Goal: Find specific page/section: Find specific page/section

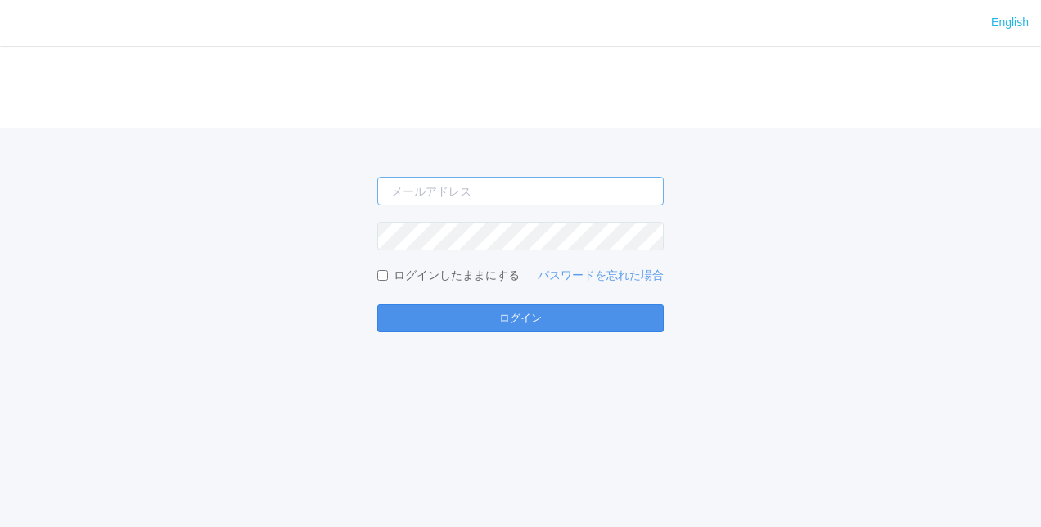
type input "[EMAIL_ADDRESS][DOMAIN_NAME]"
click at [529, 320] on button "ログイン" at bounding box center [520, 318] width 286 height 28
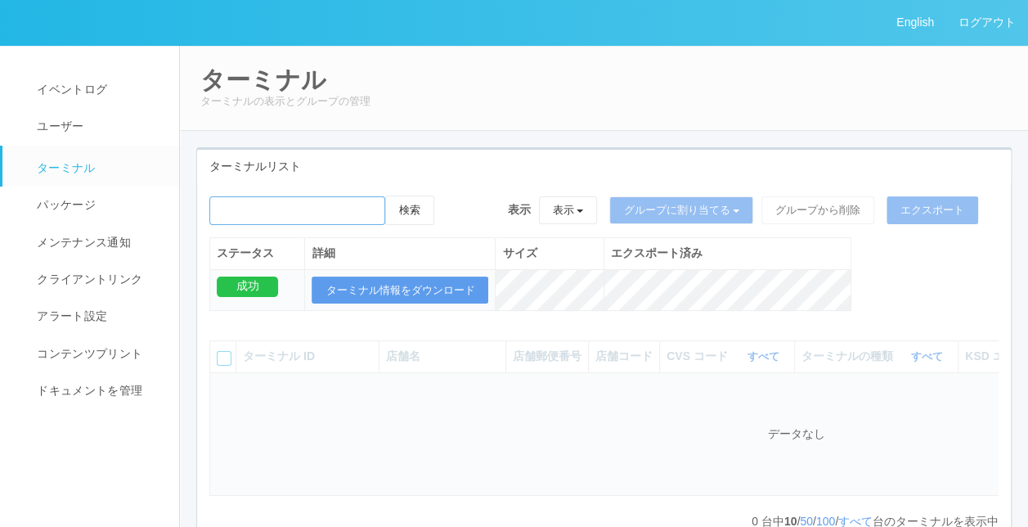
click at [290, 205] on input "emailSearch" at bounding box center [297, 210] width 176 height 29
paste input "[PERSON_NAME][GEOGRAPHIC_DATA][PERSON_NAME]"
click at [227, 205] on input "emailSearch" at bounding box center [297, 210] width 176 height 29
click at [414, 214] on button "検索" at bounding box center [409, 210] width 49 height 29
click at [421, 209] on button "検索" at bounding box center [409, 210] width 49 height 29
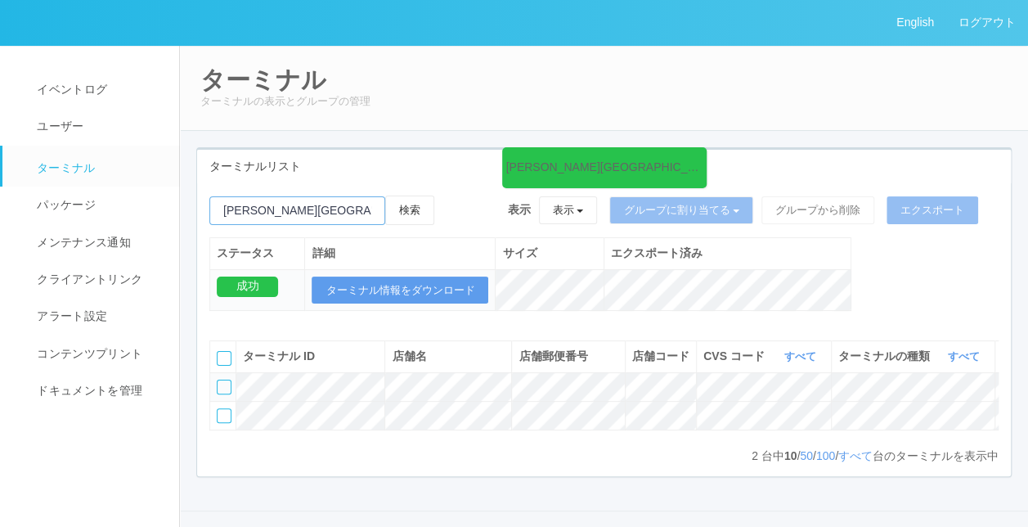
click at [325, 209] on input "emailSearch" at bounding box center [297, 210] width 176 height 29
type input "岡"
type input "ｄ"
click at [412, 202] on button "検索" at bounding box center [409, 210] width 49 height 29
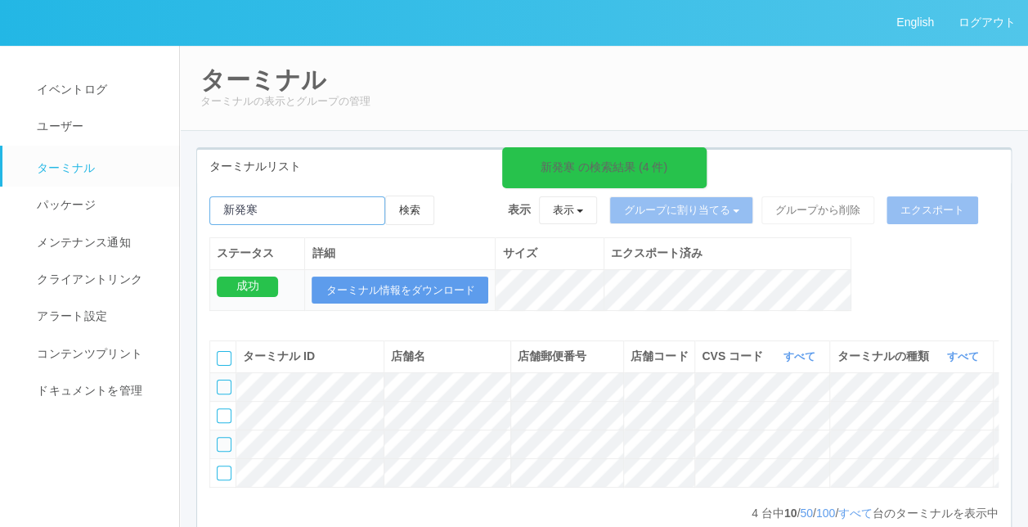
click at [280, 211] on input "emailSearch" at bounding box center [297, 210] width 176 height 29
type input "新"
paste input "新はっさむ"
type input "新はっさむ"
click at [410, 205] on button "検索" at bounding box center [409, 210] width 49 height 29
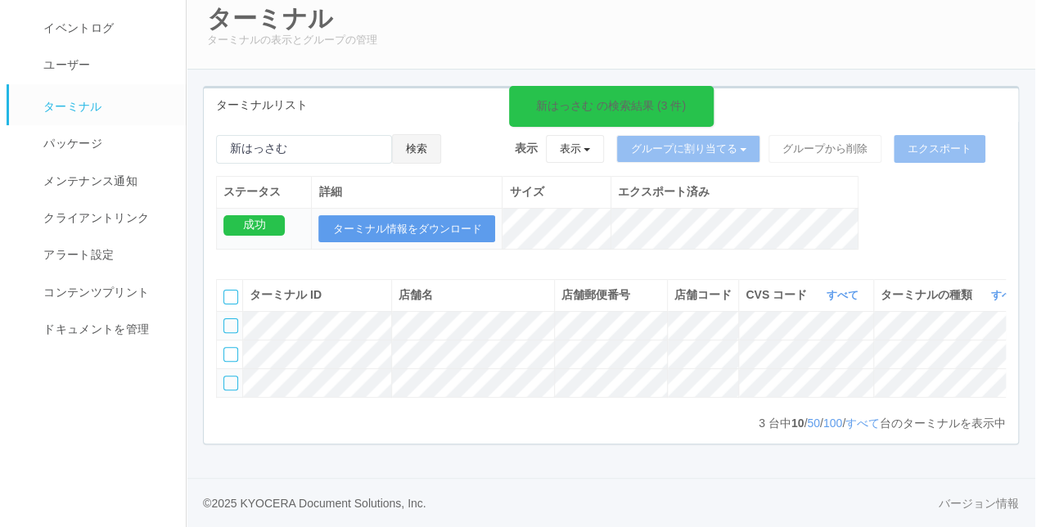
scroll to position [0, 457]
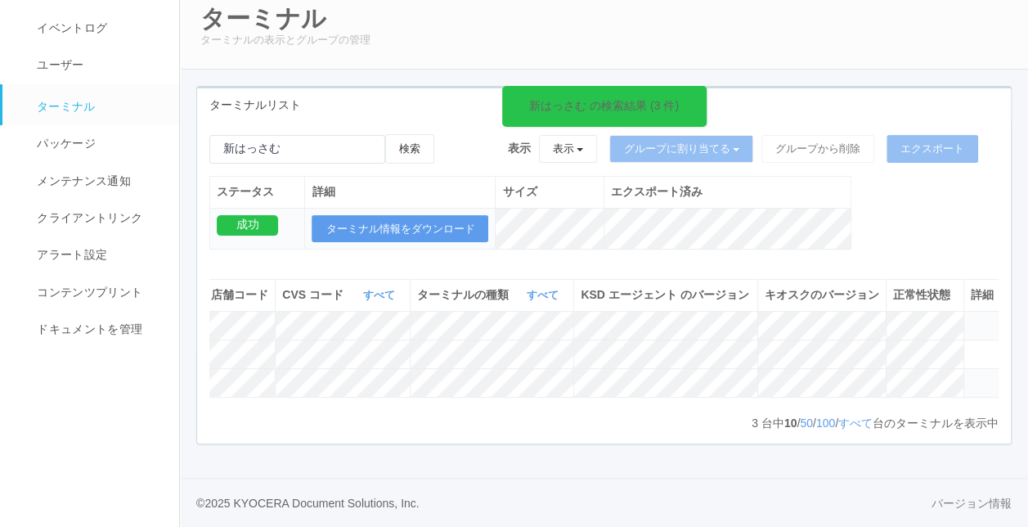
click at [971, 318] on icon at bounding box center [971, 318] width 0 height 0
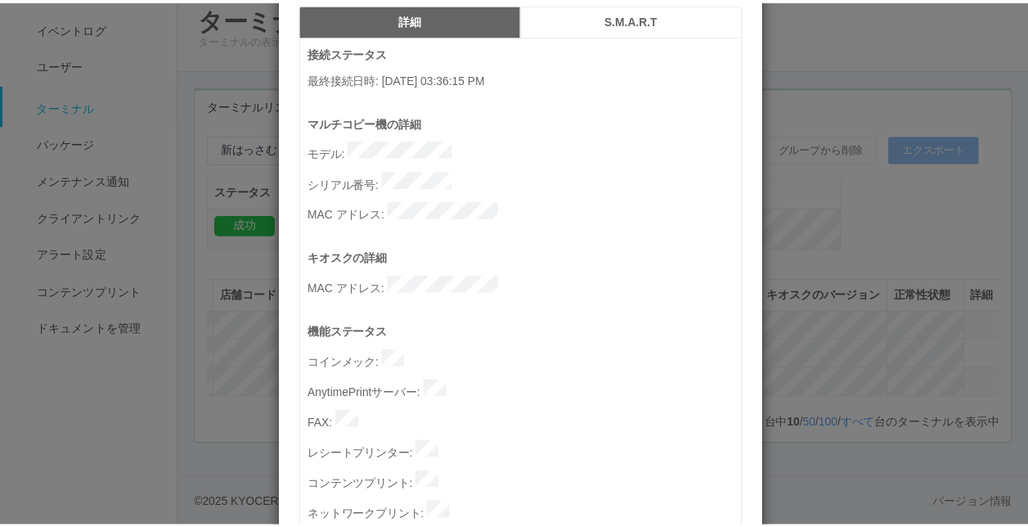
scroll to position [0, 0]
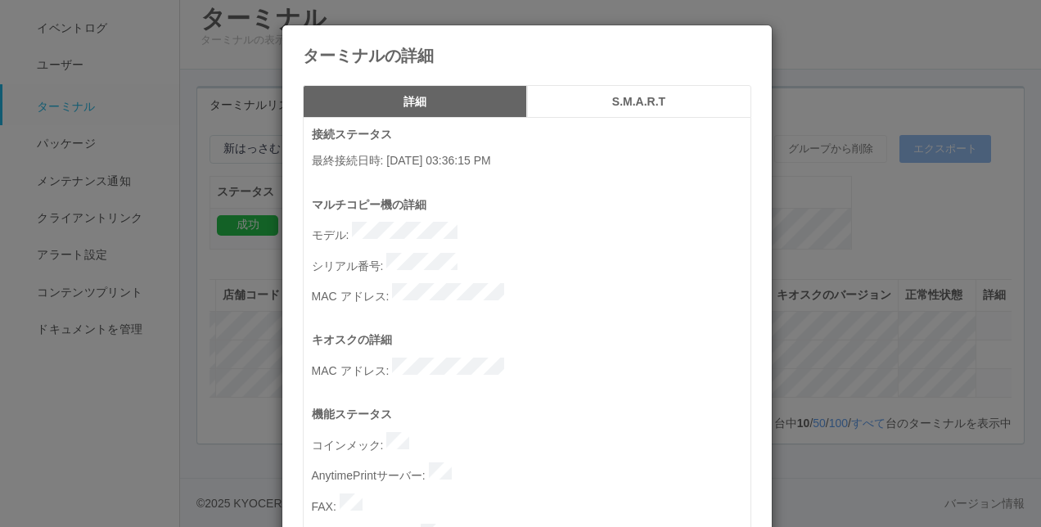
click at [751, 38] on icon at bounding box center [751, 38] width 0 height 0
